Goal: Task Accomplishment & Management: Complete application form

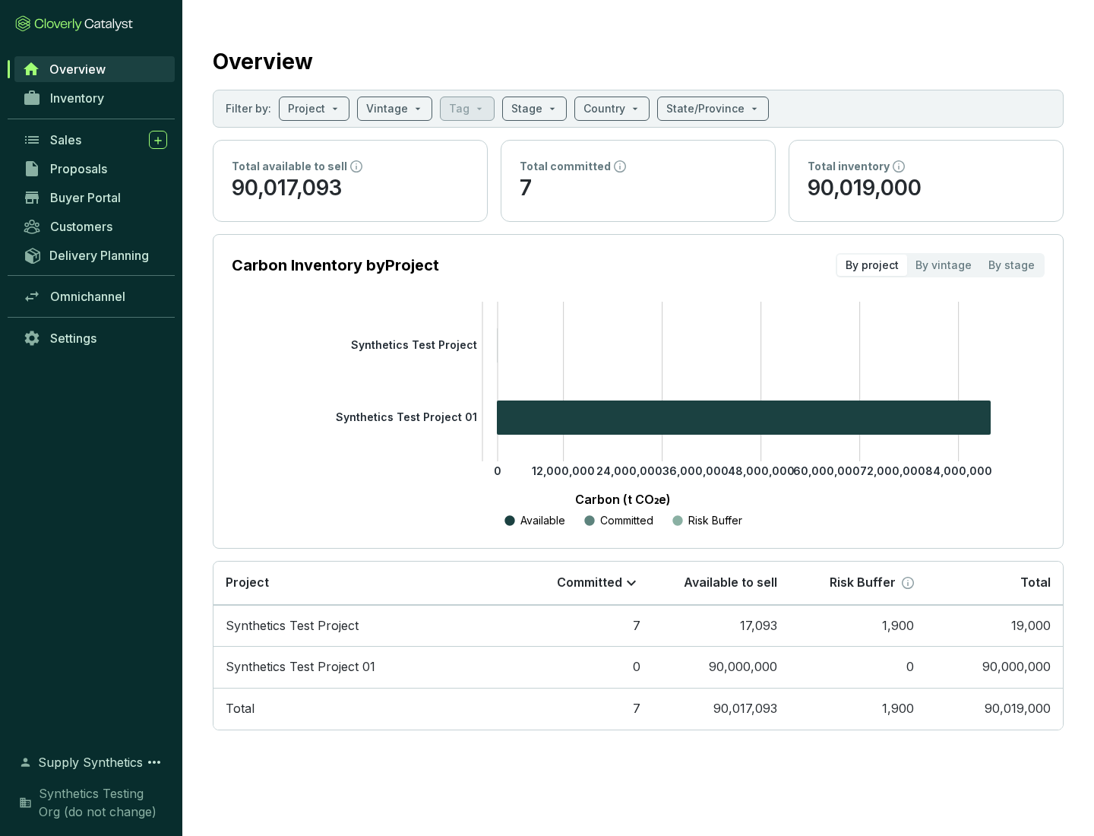
click at [95, 169] on span "Proposals" at bounding box center [78, 168] width 57 height 15
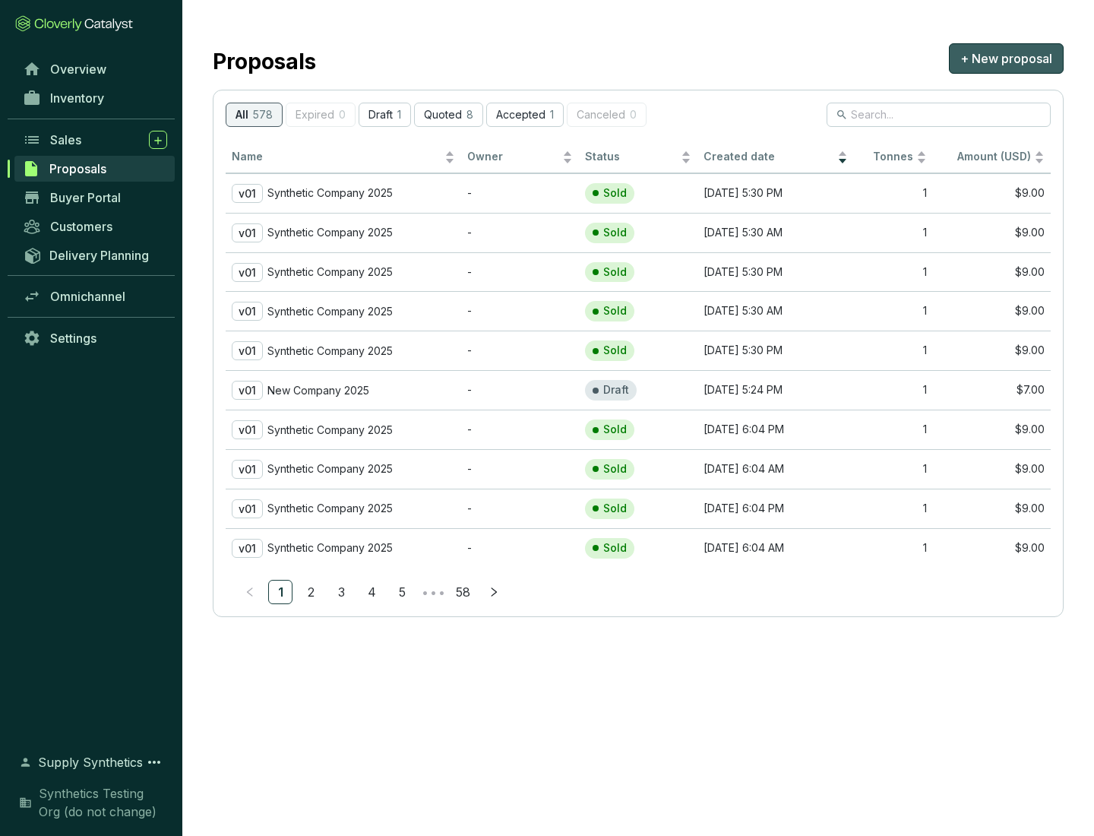
click at [1006, 59] on span "+ New proposal" at bounding box center [1006, 58] width 92 height 18
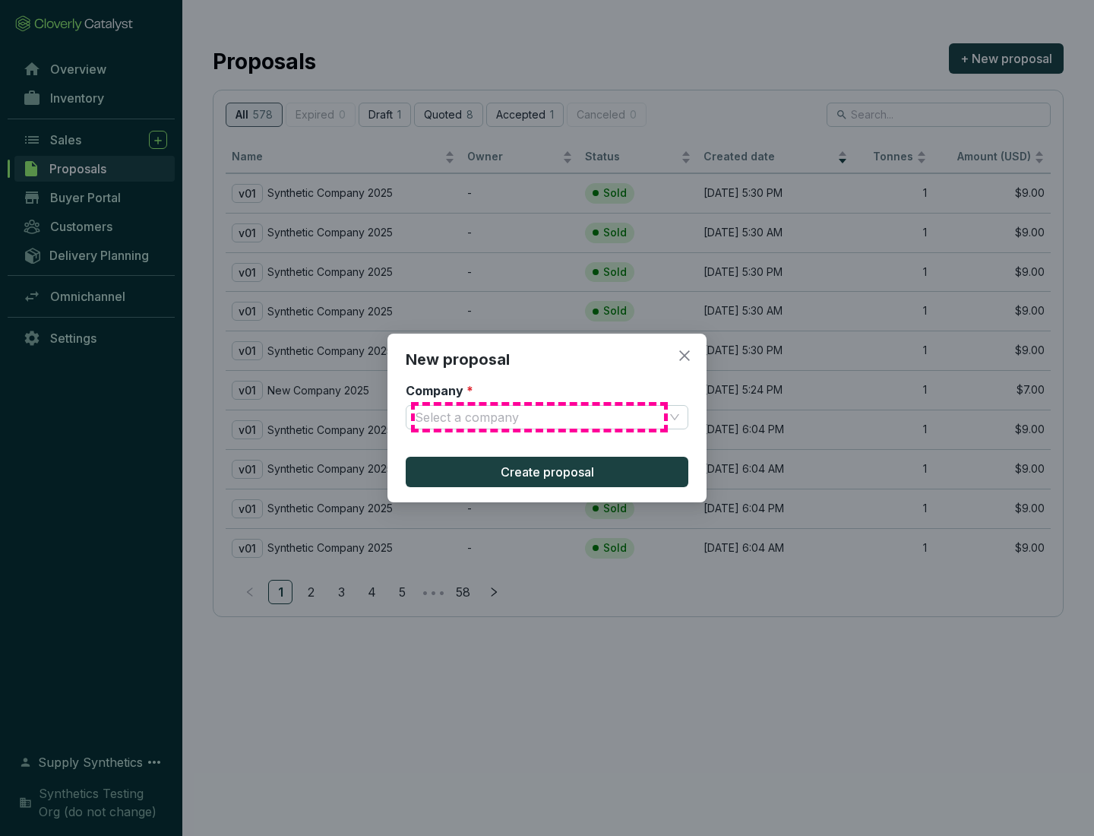
click at [539, 417] on input "Company *" at bounding box center [539, 417] width 249 height 23
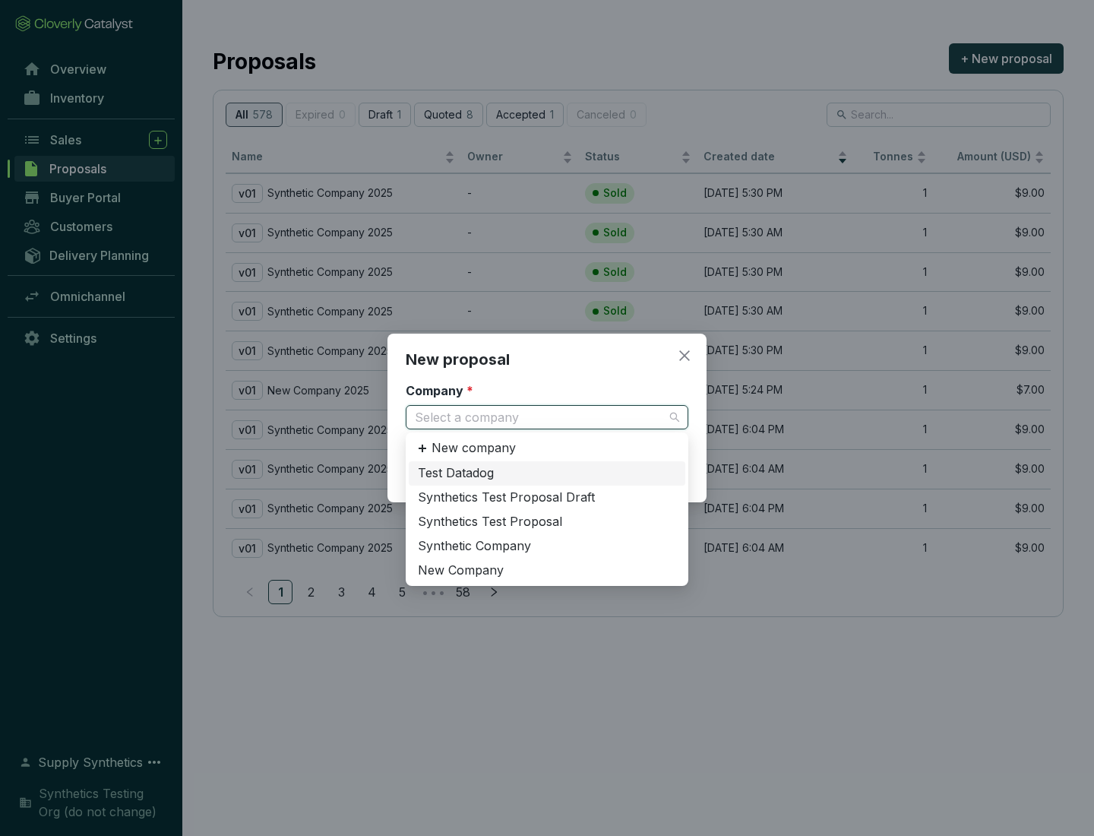
click at [547, 546] on div "Synthetic Company" at bounding box center [547, 546] width 258 height 17
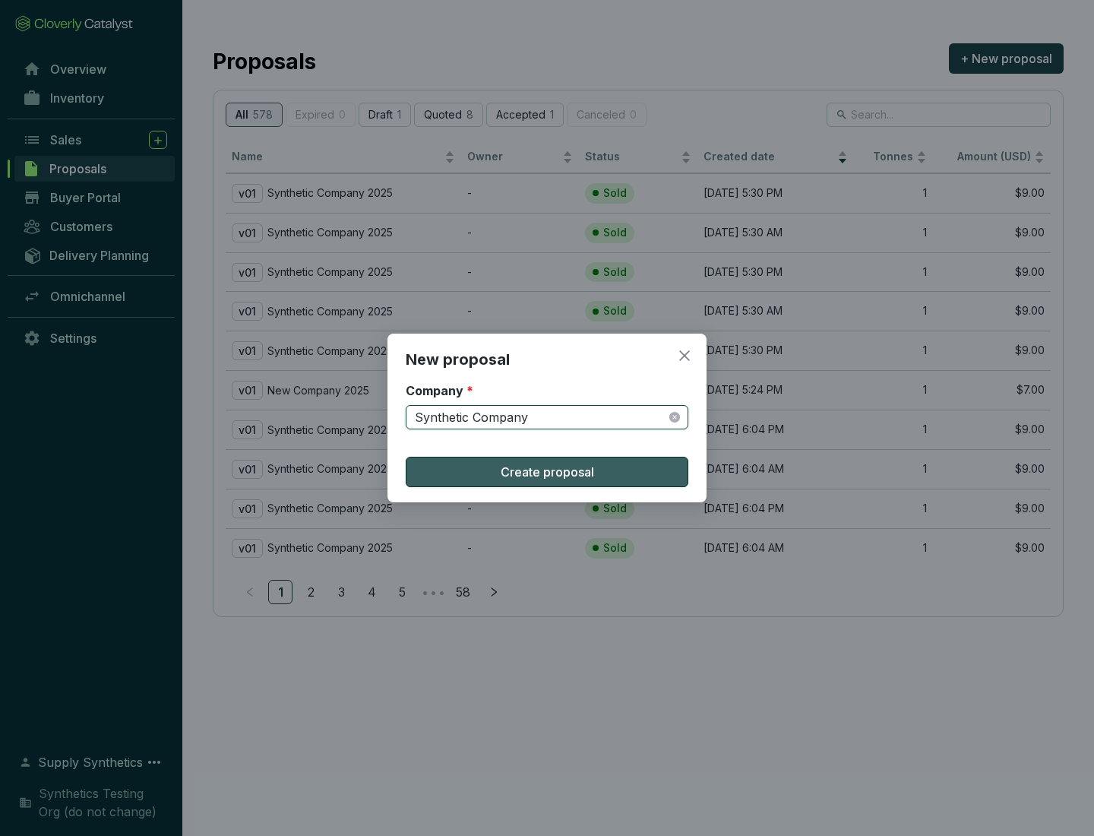
click at [547, 472] on span "Create proposal" at bounding box center [547, 472] width 93 height 18
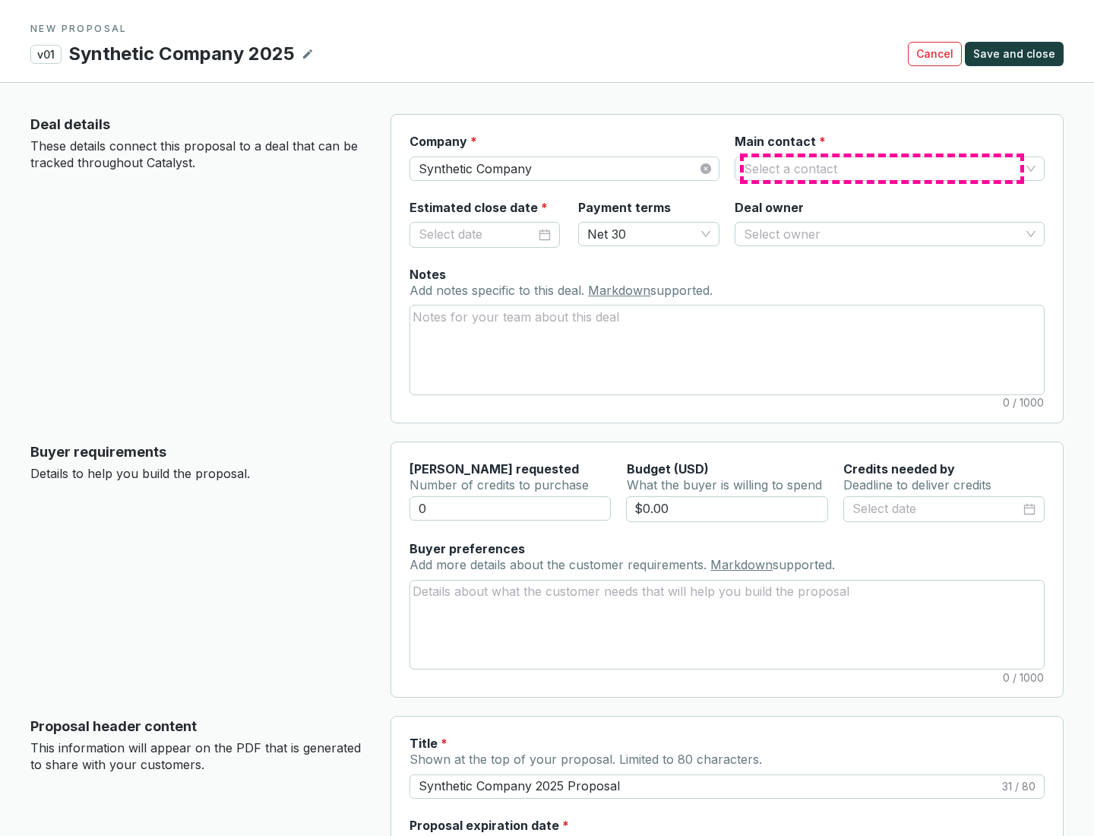
click at [882, 168] on input "Main contact *" at bounding box center [882, 168] width 277 height 23
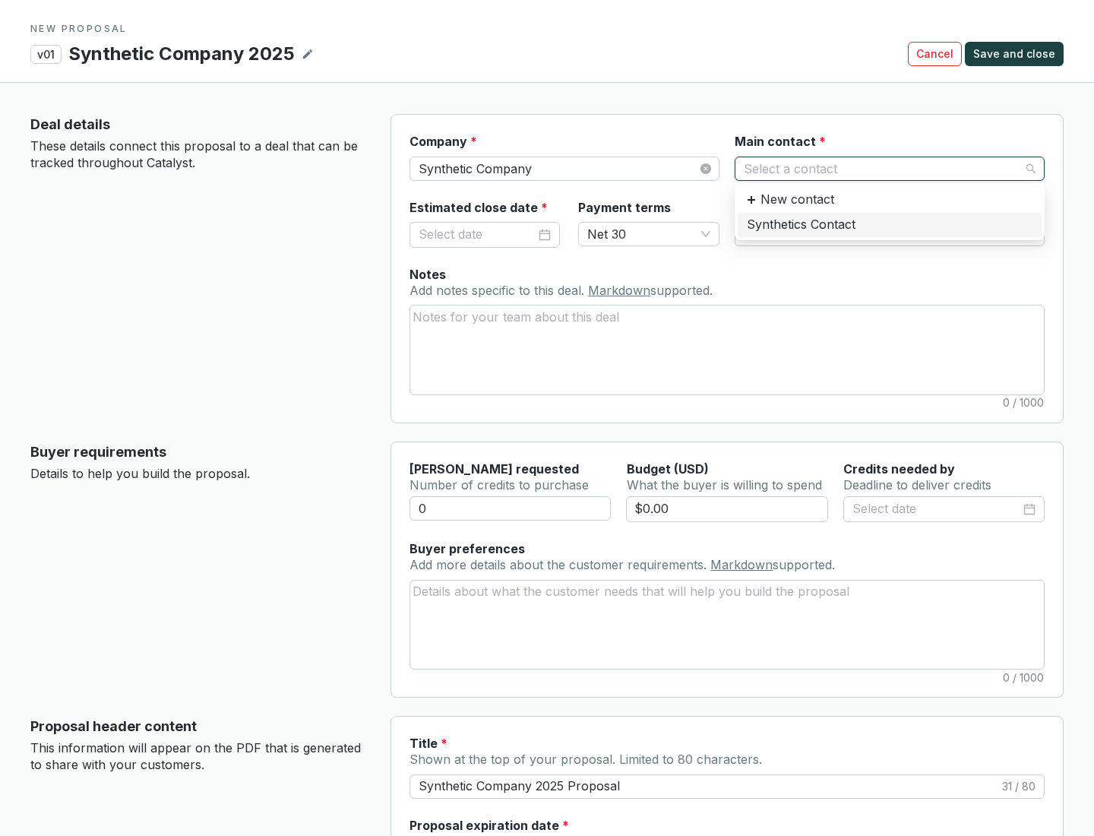
click at [889, 224] on div "Synthetics Contact" at bounding box center [890, 225] width 286 height 17
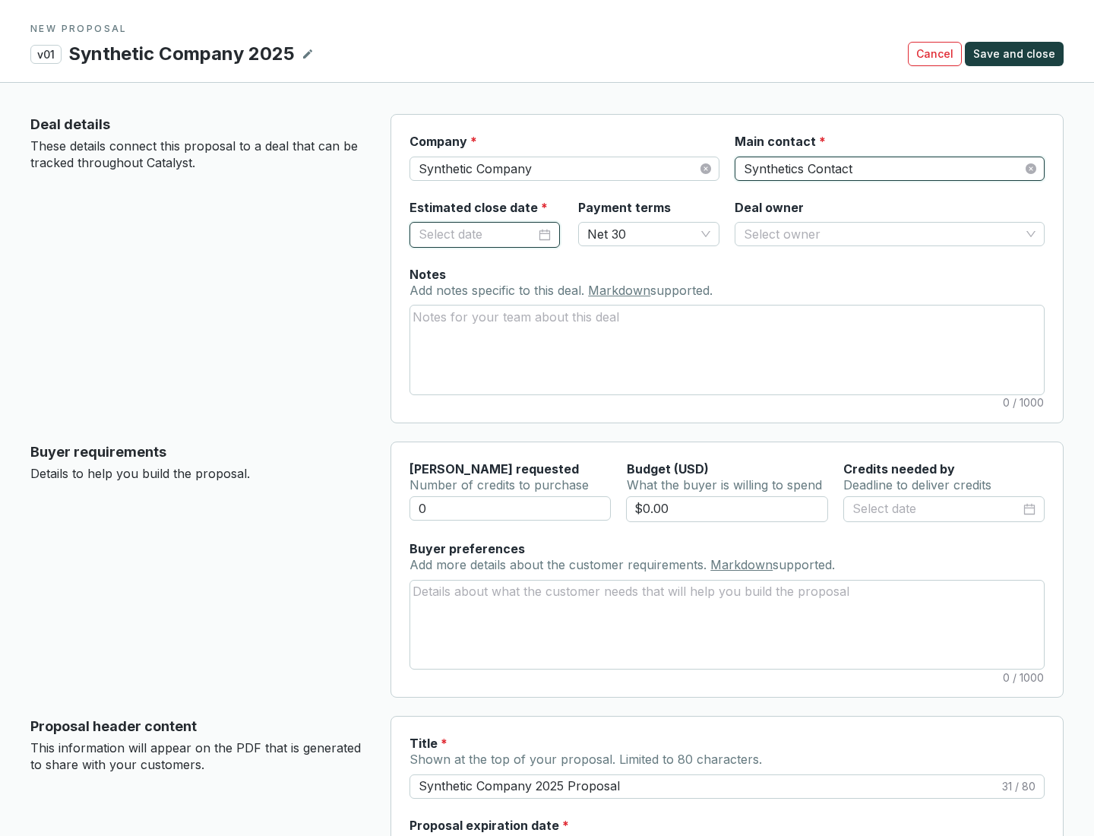
click at [477, 234] on input "Estimated close date *" at bounding box center [477, 235] width 117 height 20
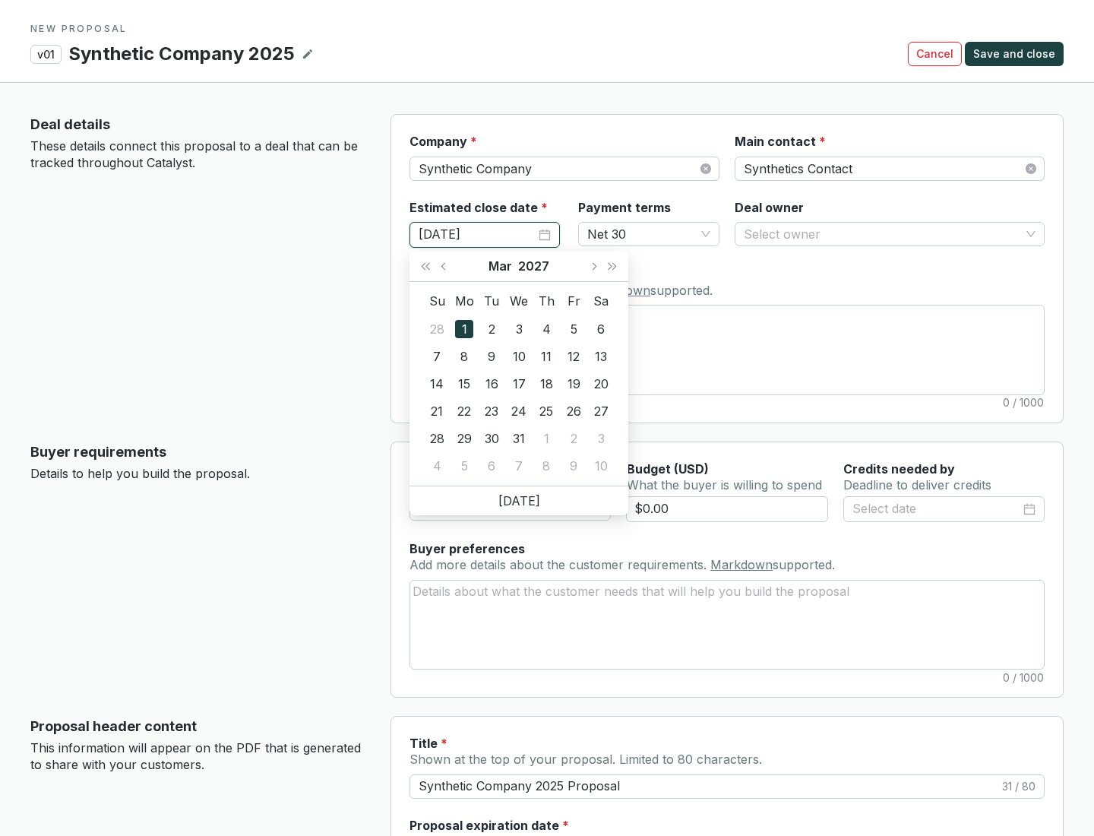
type input "[DATE]"
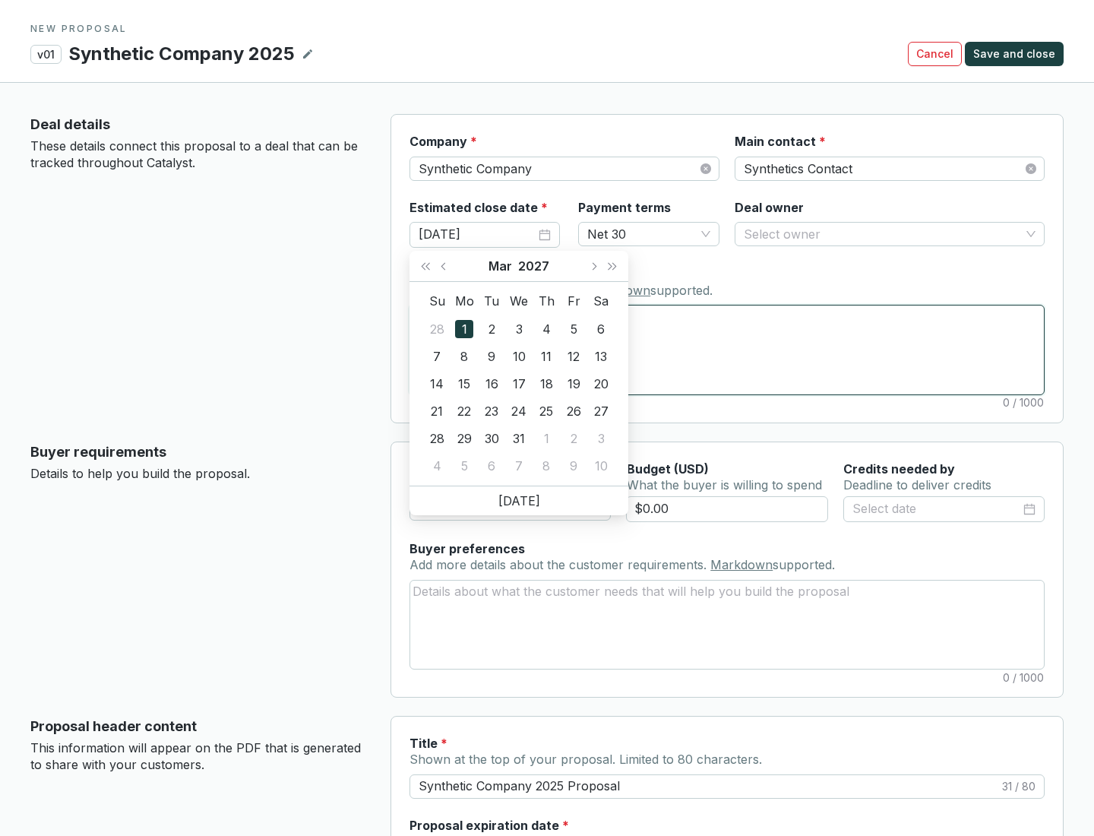
click at [727, 349] on textarea "Notes Add notes specific to this deal. Markdown supported." at bounding box center [727, 349] width 634 height 88
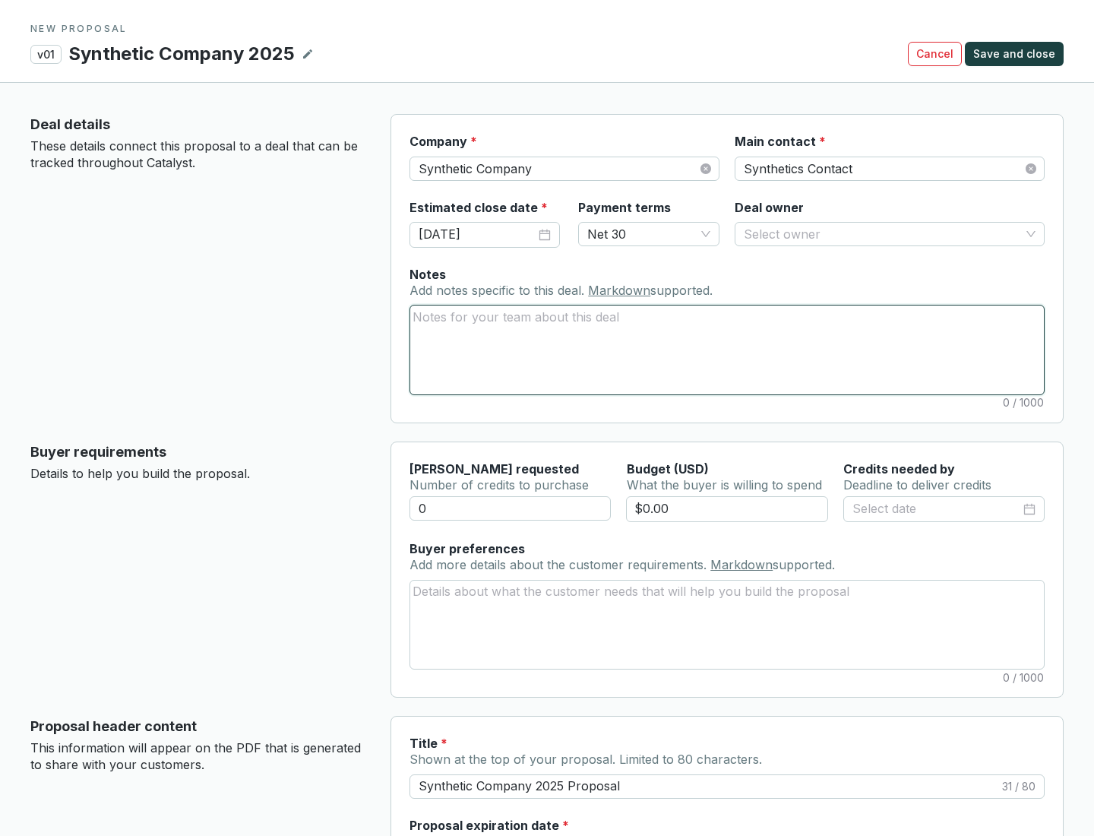
scroll to position [90, 0]
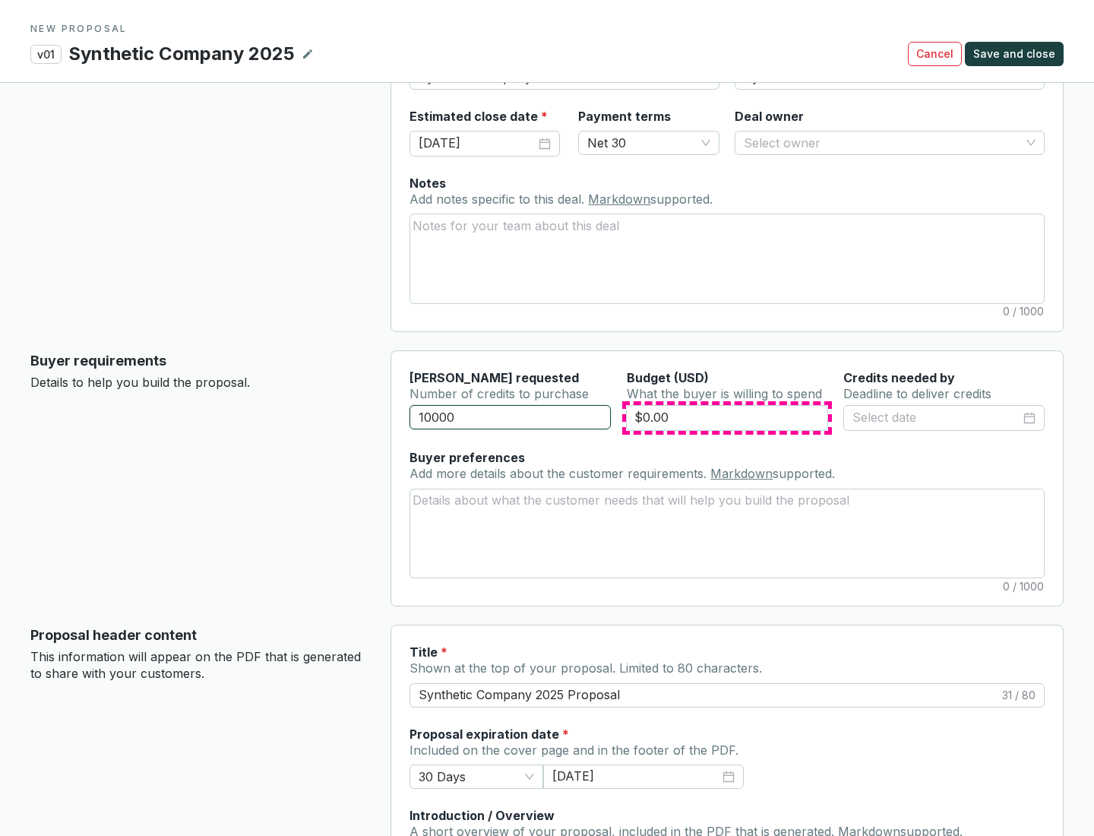
type input "10000"
type input "$0.00"
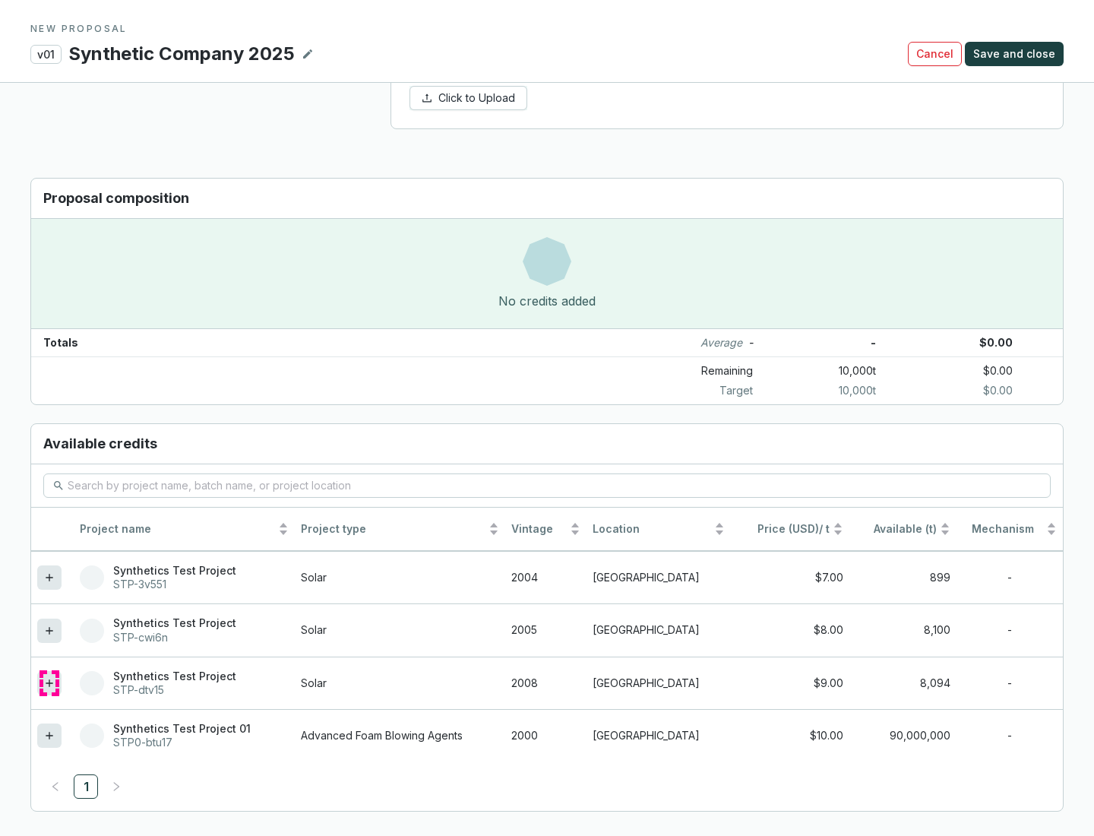
click at [49, 683] on icon at bounding box center [49, 682] width 7 height 7
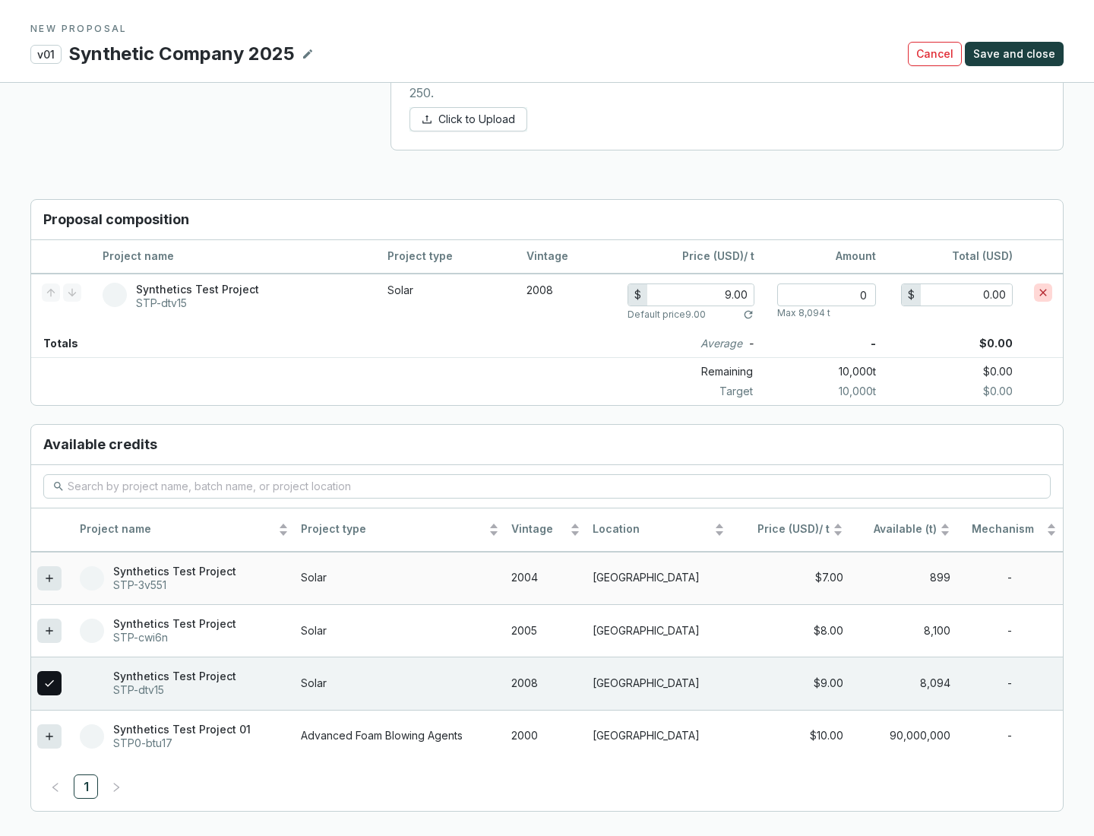
scroll to position [874, 0]
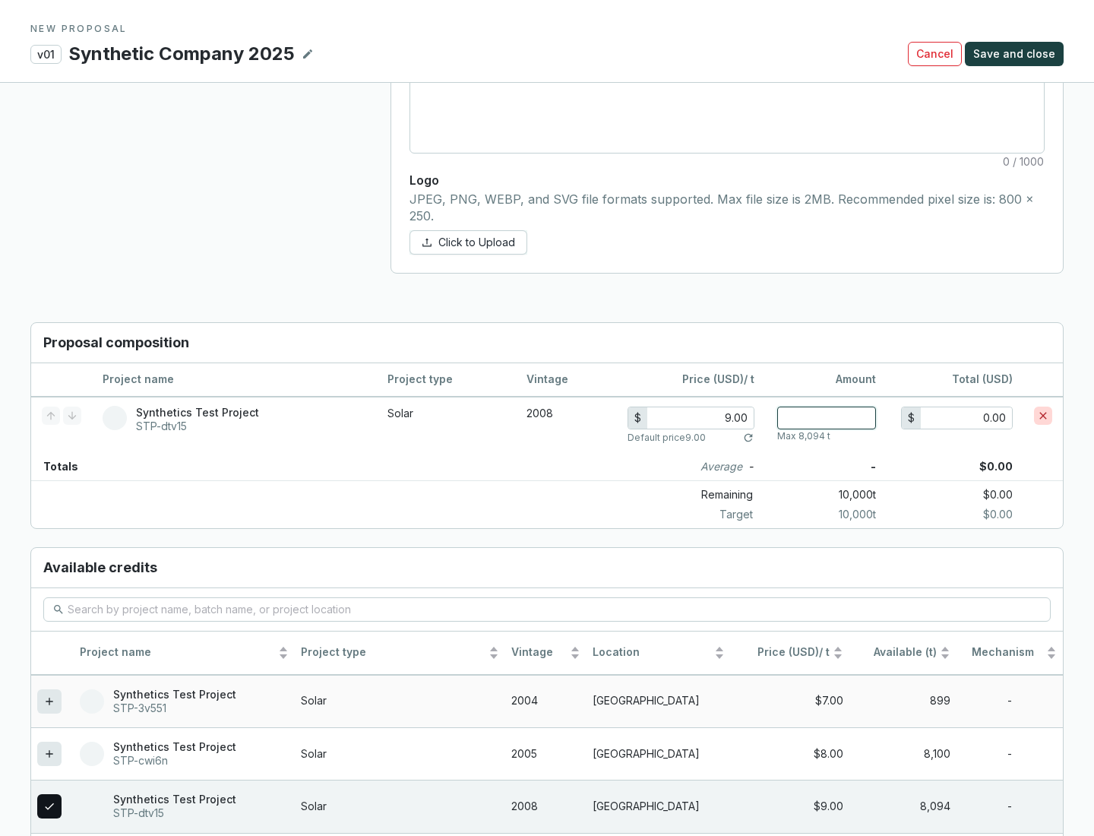
type input "1"
type input "9.00"
type input "1"
click at [1017, 54] on span "Save and close" at bounding box center [1014, 53] width 82 height 15
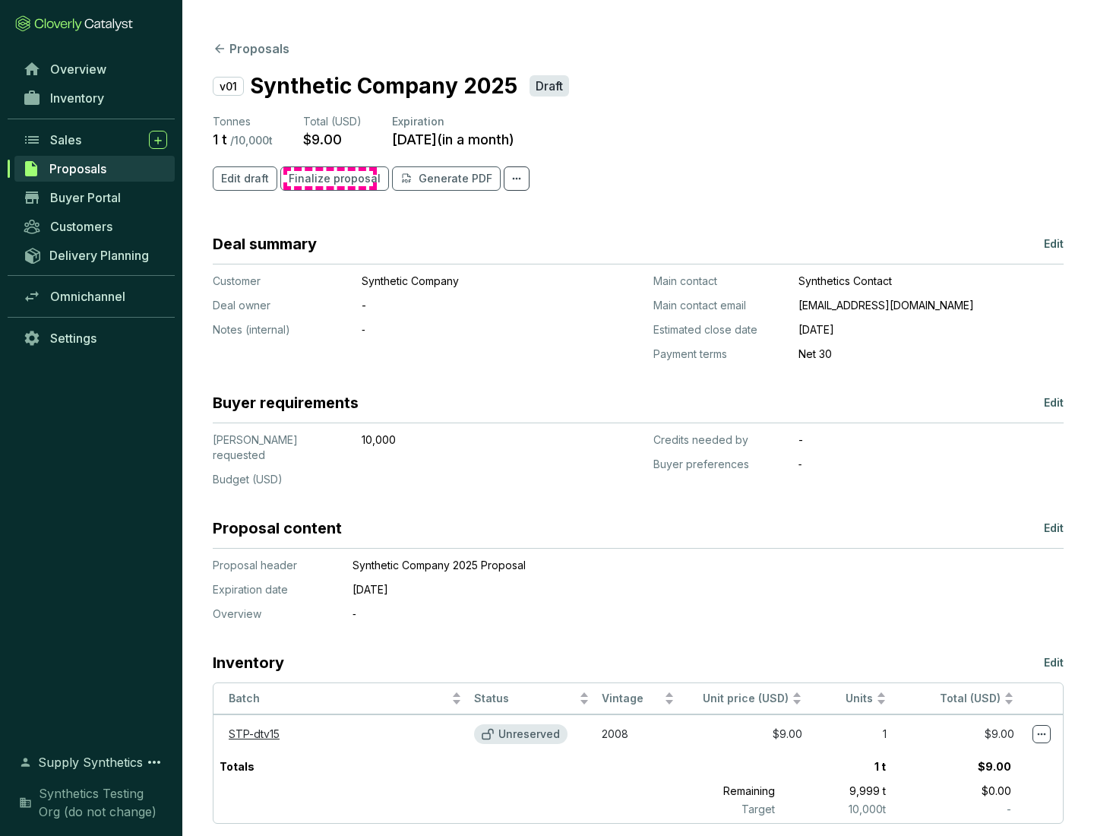
click at [330, 179] on span "Finalize proposal" at bounding box center [335, 178] width 92 height 15
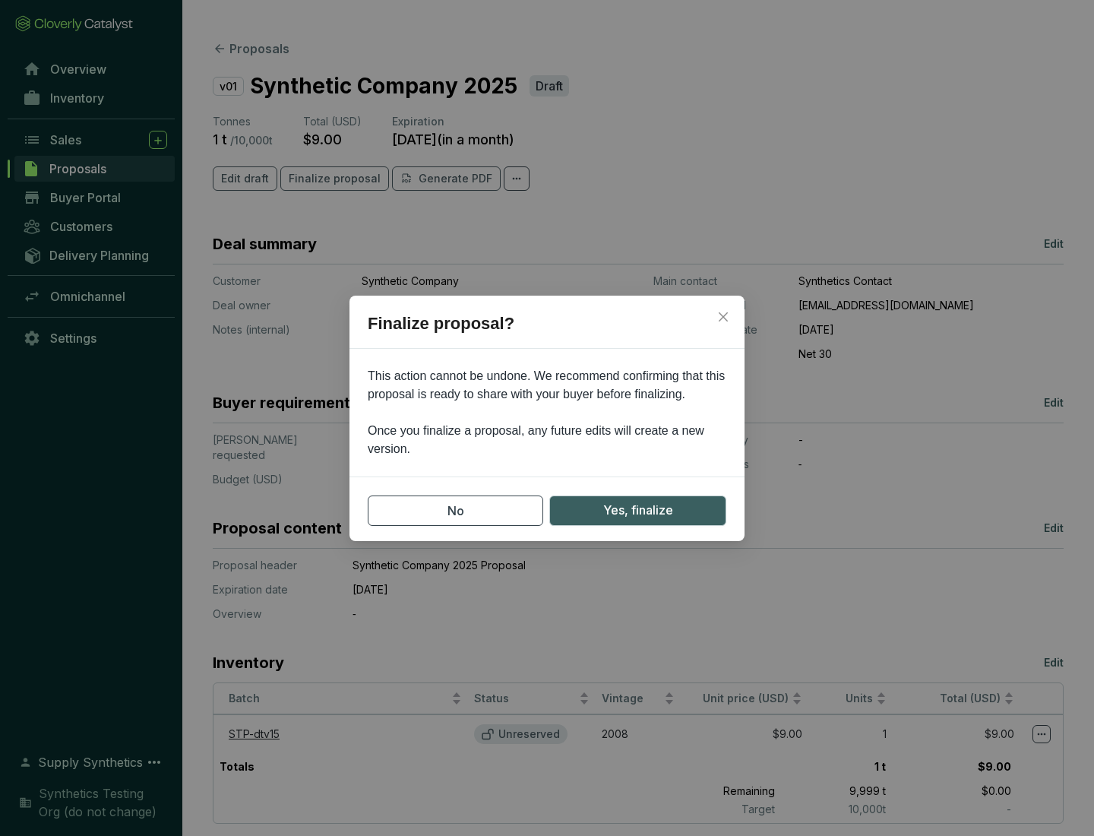
click at [637, 510] on span "Yes, finalize" at bounding box center [638, 510] width 70 height 19
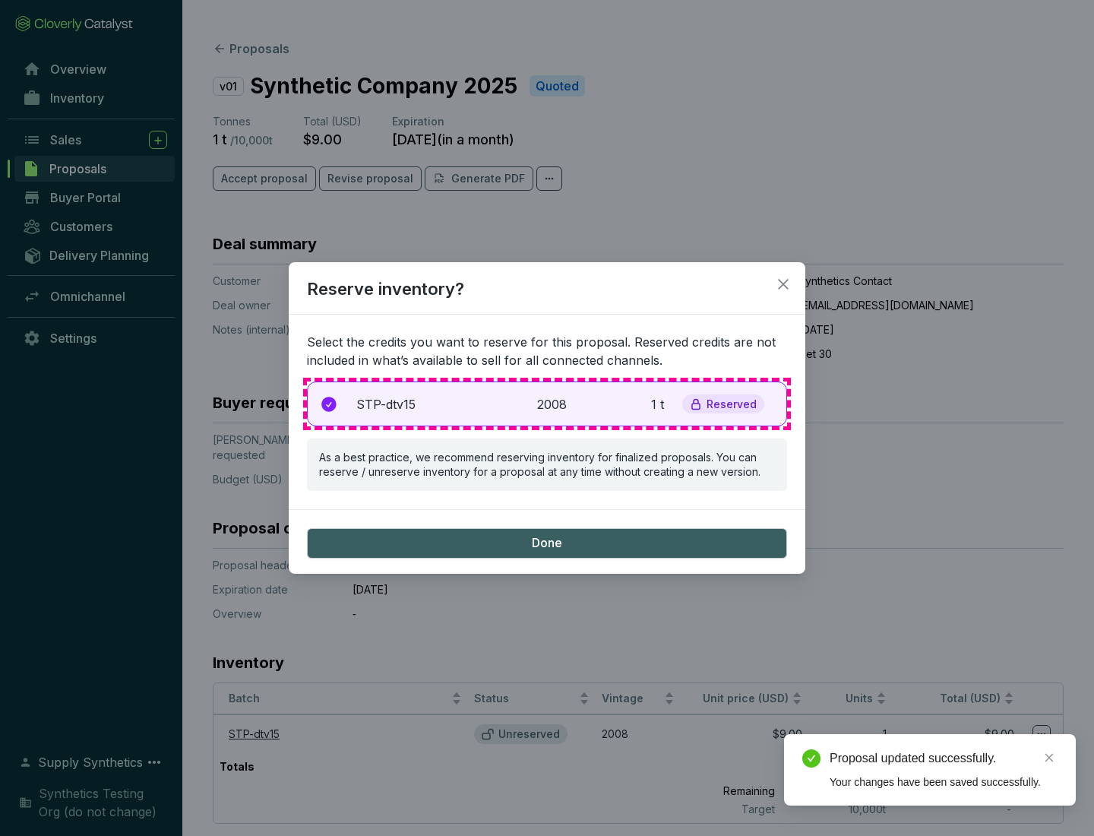
click at [547, 403] on p "2008" at bounding box center [553, 404] width 33 height 18
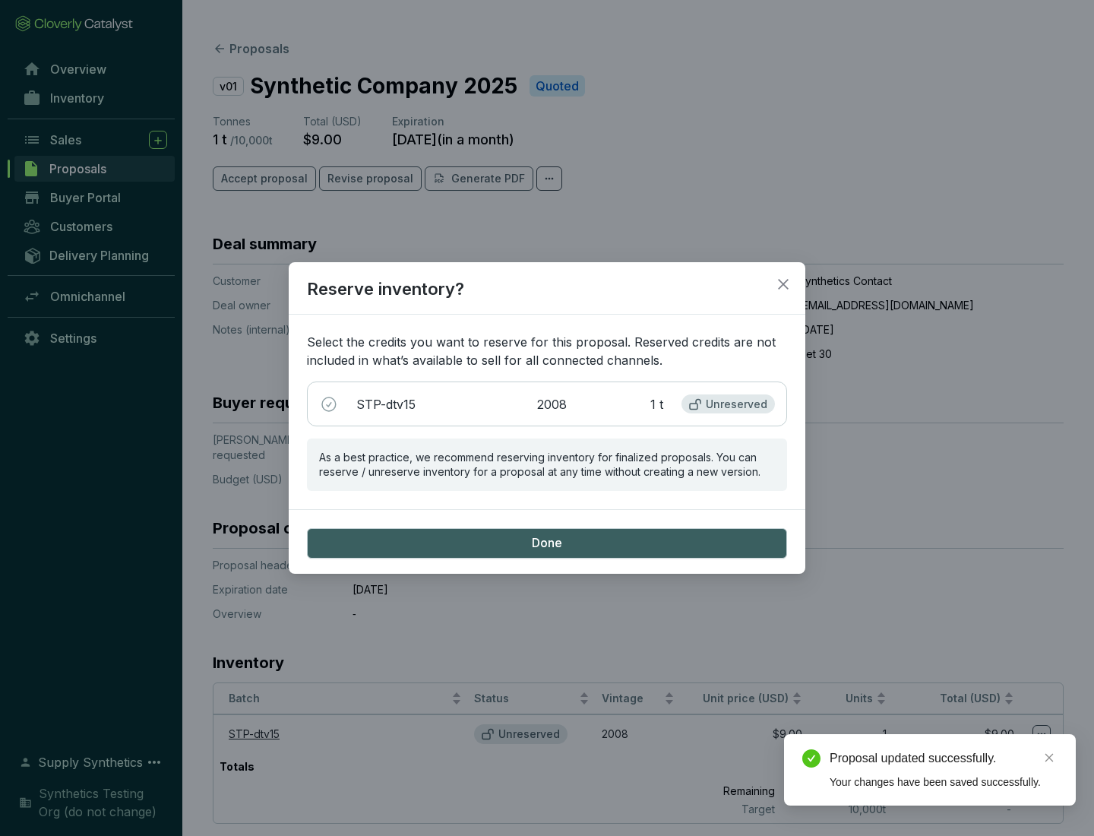
click at [547, 542] on span "Done" at bounding box center [547, 543] width 30 height 17
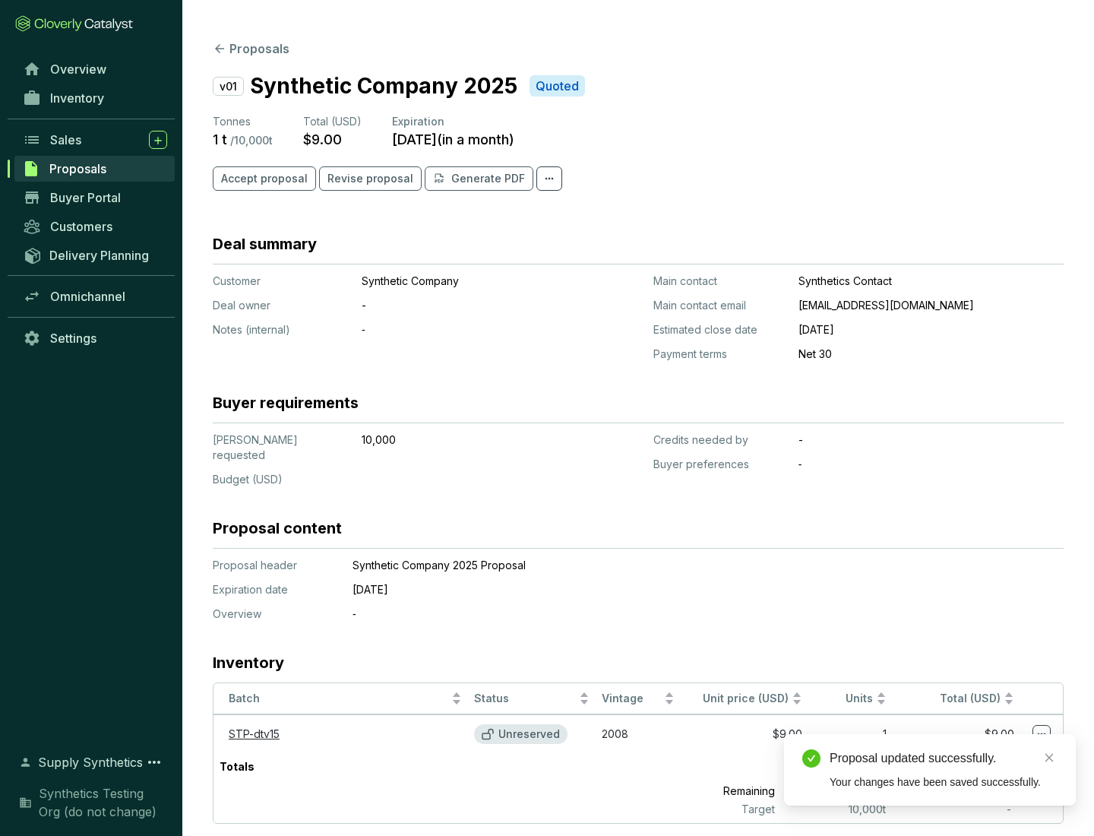
click at [944, 758] on div "Proposal updated successfully." at bounding box center [944, 758] width 228 height 18
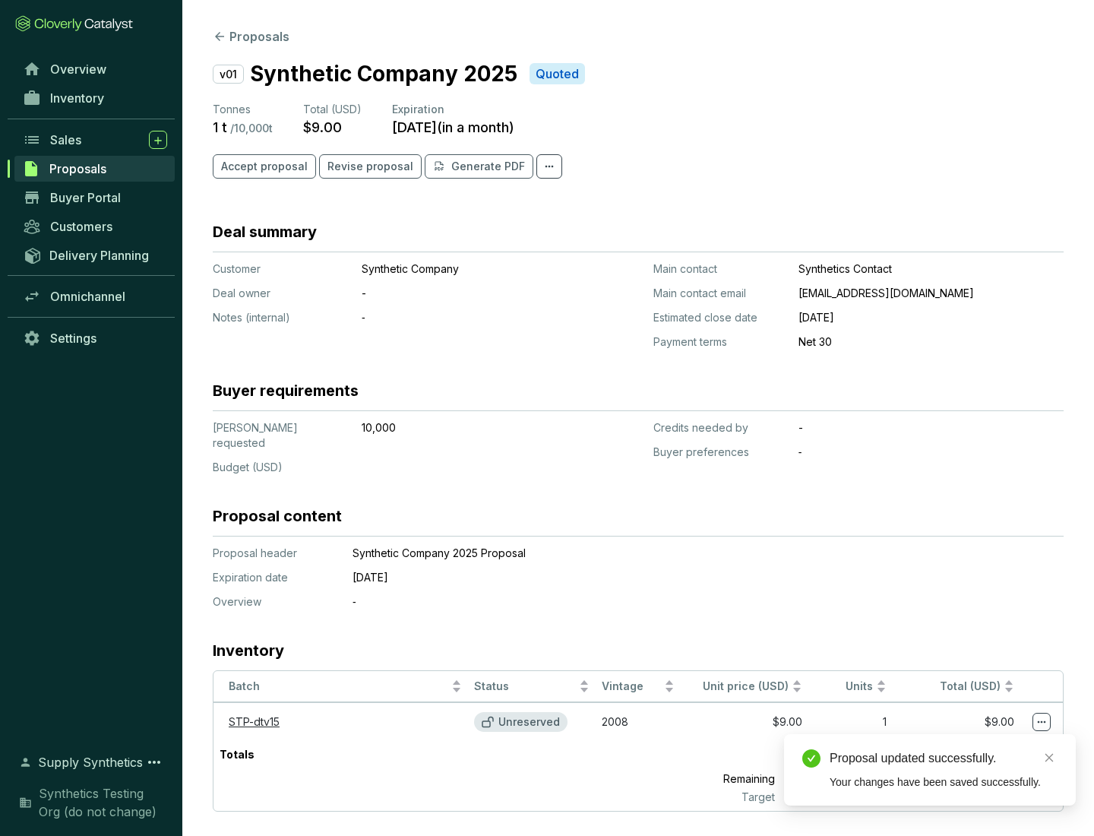
click at [1042, 721] on icon at bounding box center [1042, 722] width 8 height 2
click at [995, 741] on div "Proposal updated successfully. Your changes have been saved successfully." at bounding box center [930, 769] width 292 height 71
click at [944, 758] on div "Proposal updated successfully." at bounding box center [944, 758] width 228 height 18
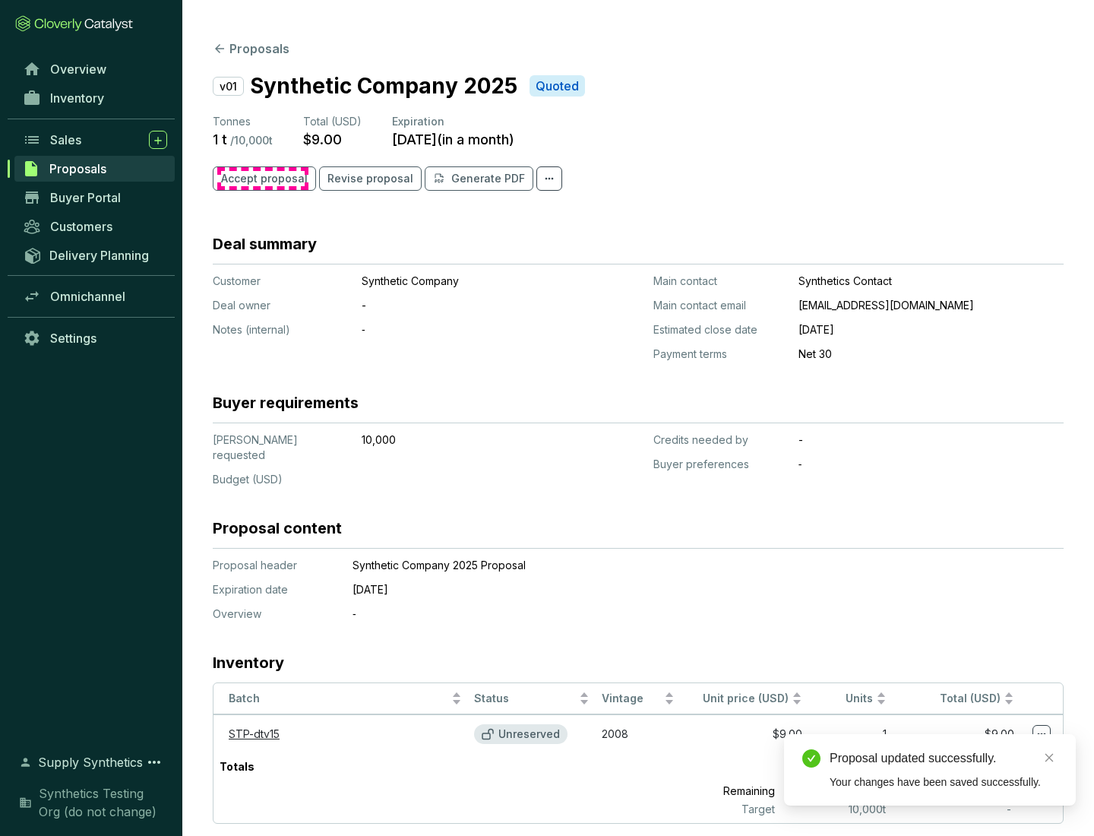
click at [262, 179] on span "Accept proposal" at bounding box center [264, 178] width 87 height 15
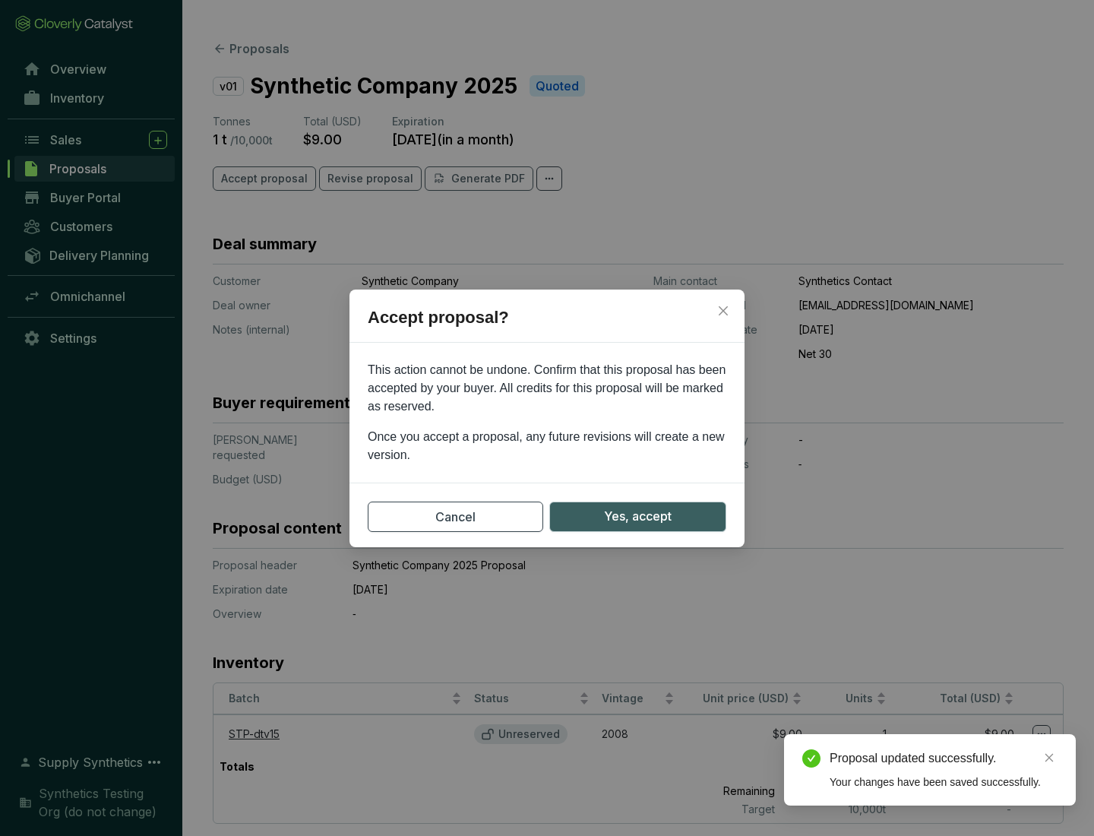
click at [637, 516] on span "Yes, accept" at bounding box center [638, 516] width 68 height 19
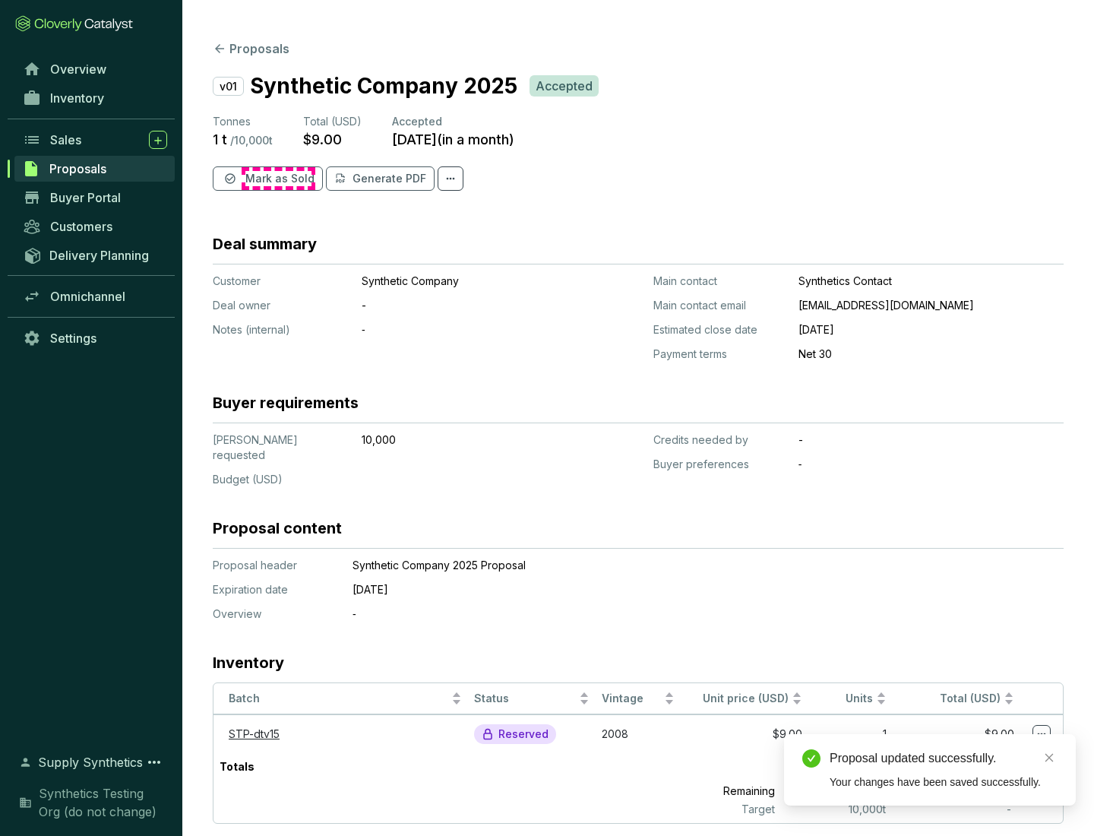
click at [278, 179] on span "Mark as Sold" at bounding box center [279, 178] width 69 height 15
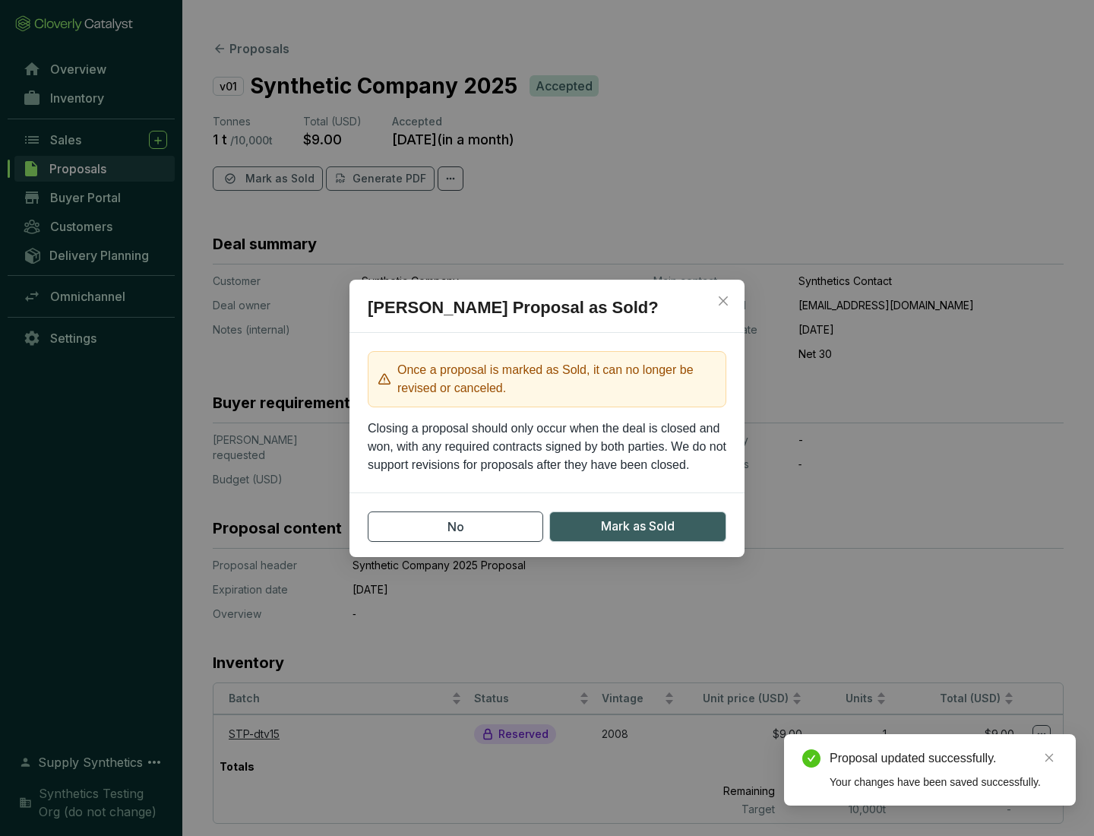
click at [637, 526] on span "Mark as Sold" at bounding box center [638, 526] width 74 height 19
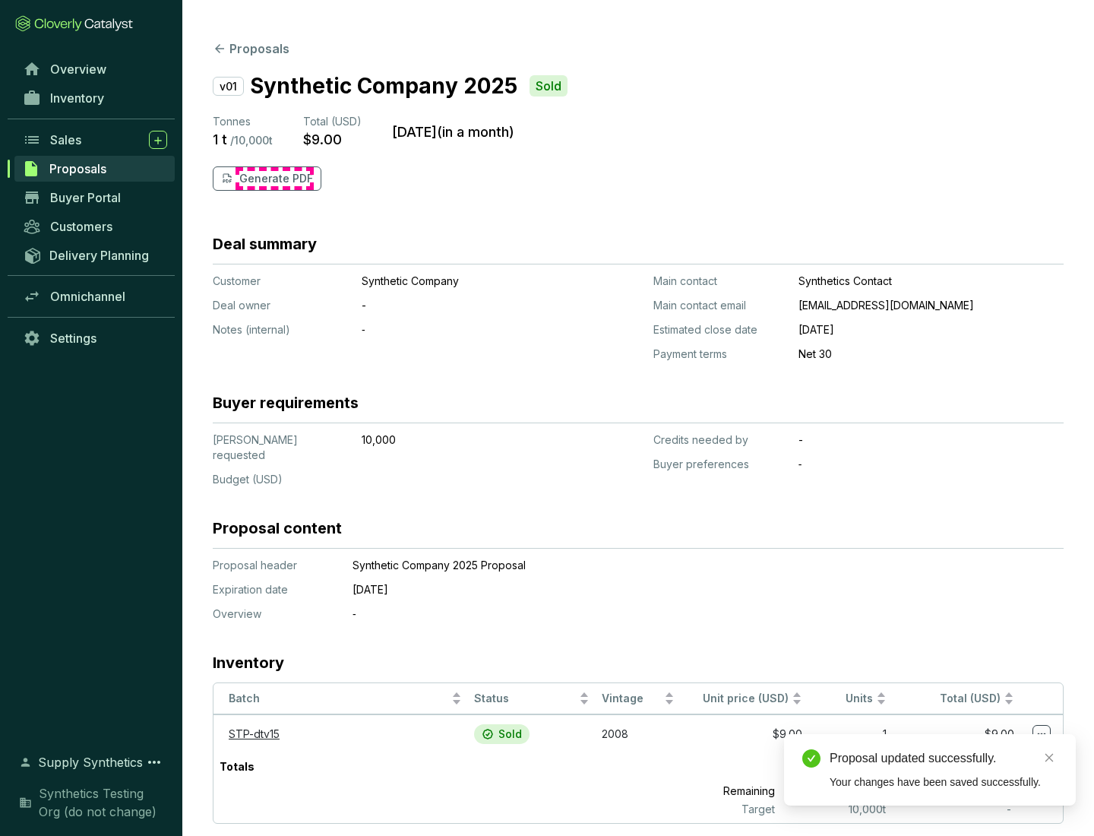
click at [274, 179] on p "Generate PDF" at bounding box center [276, 178] width 74 height 15
click at [944, 758] on div "Proposal updated successfully." at bounding box center [944, 758] width 228 height 18
